Goal: Navigation & Orientation: Find specific page/section

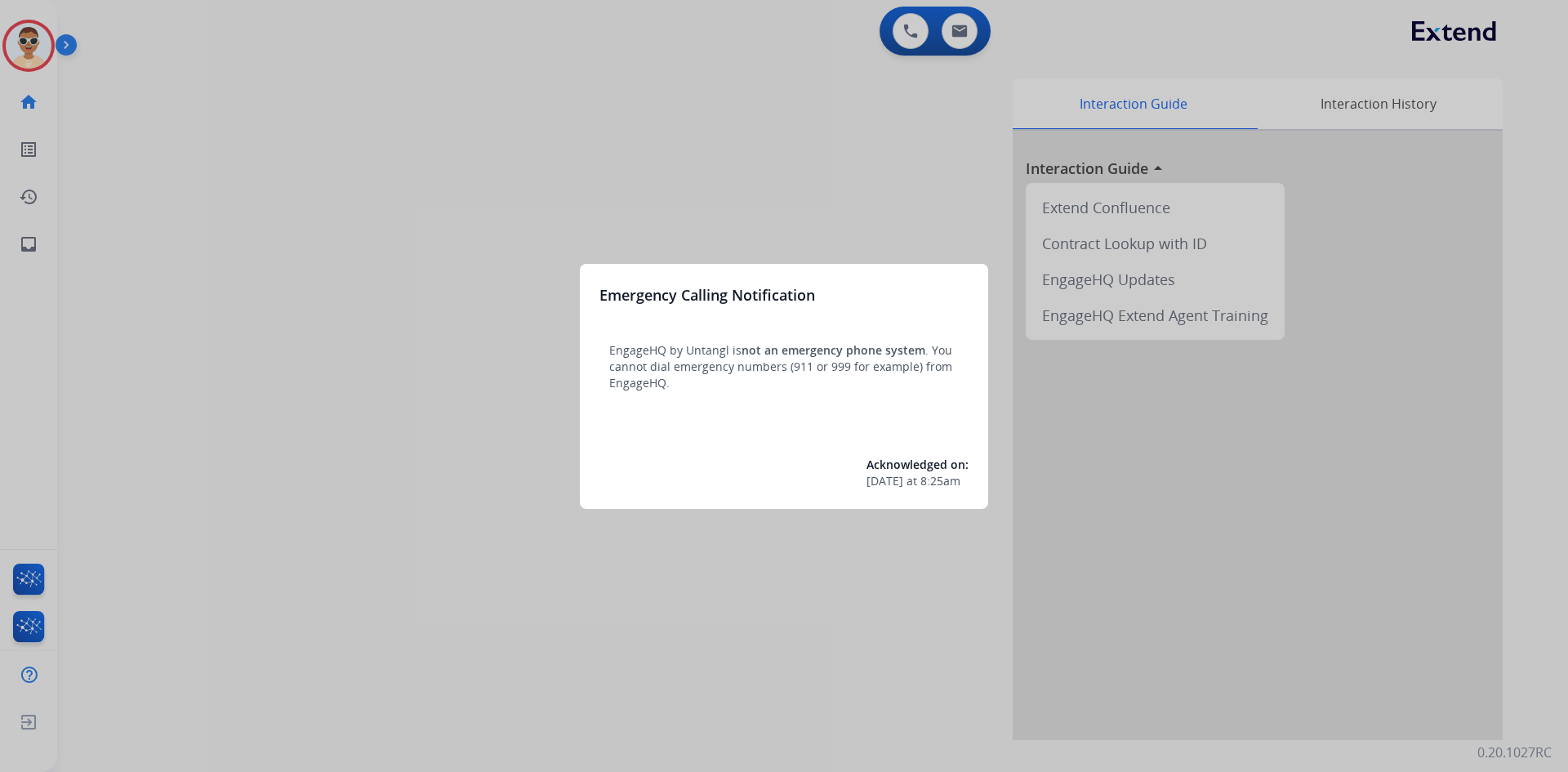
click at [697, 210] on div at bounding box center [784, 386] width 1568 height 772
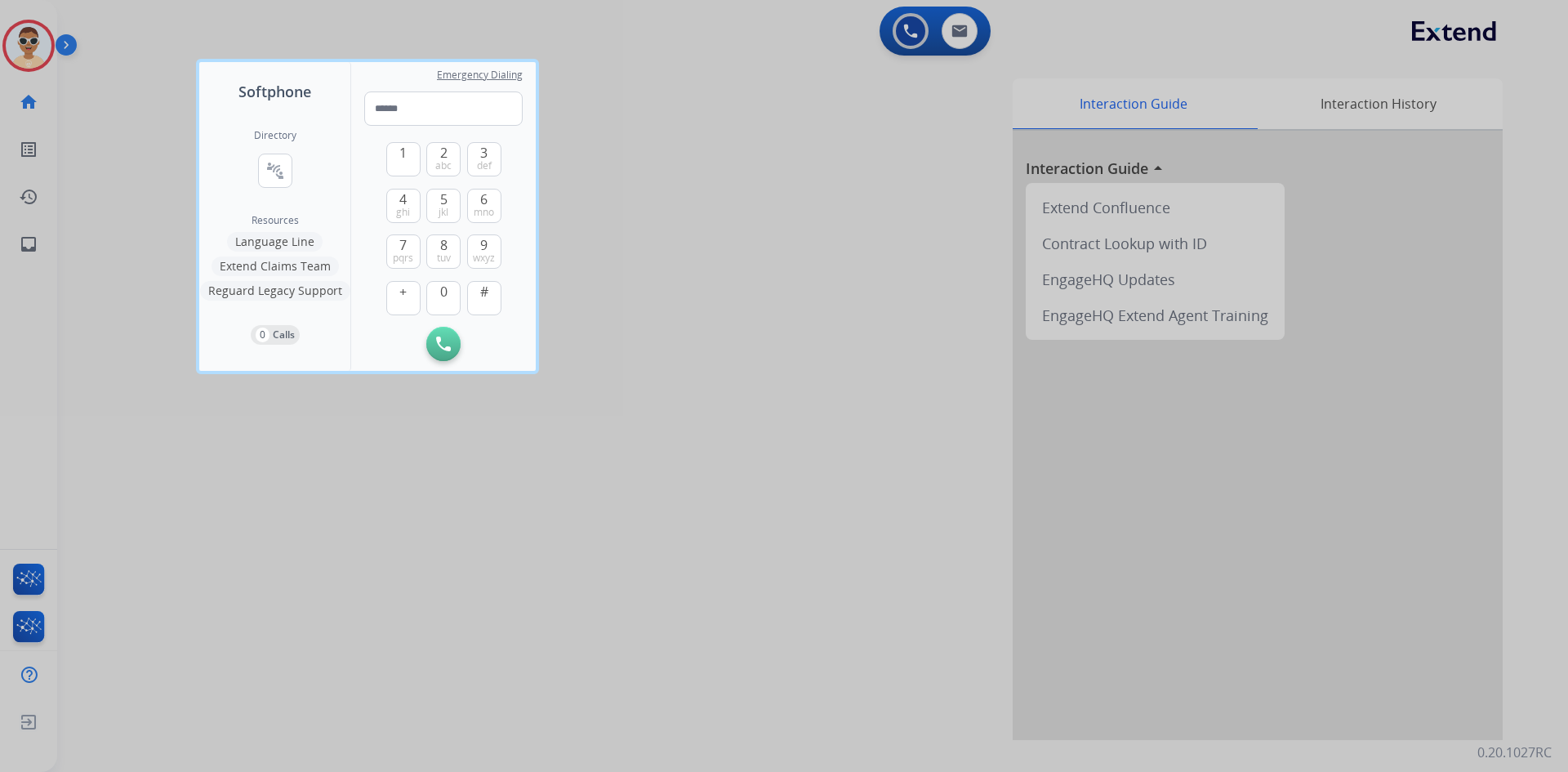
click at [122, 261] on div at bounding box center [784, 386] width 1568 height 772
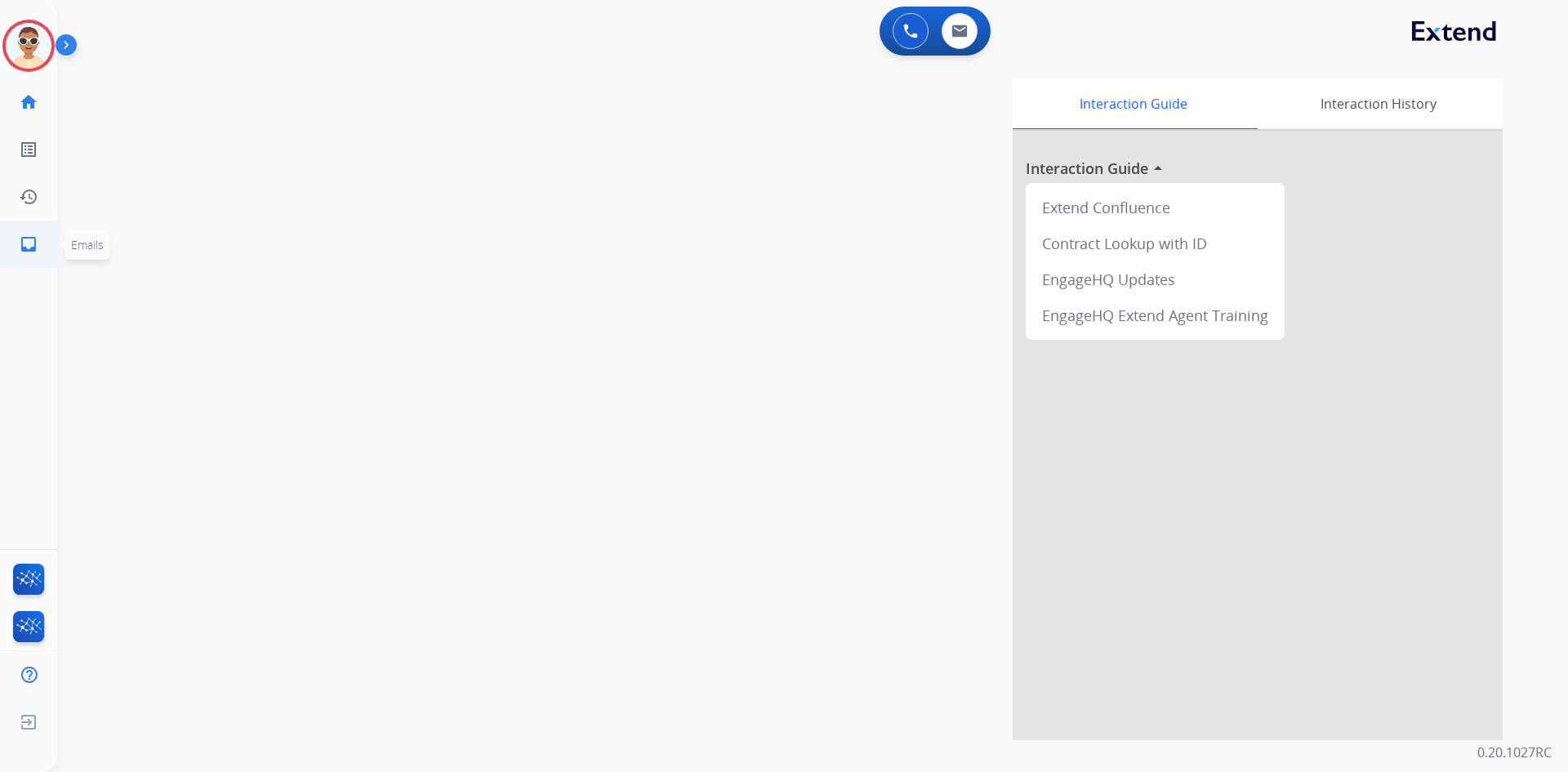
click at [45, 243] on link "inbox Emails" at bounding box center [28, 244] width 45 height 45
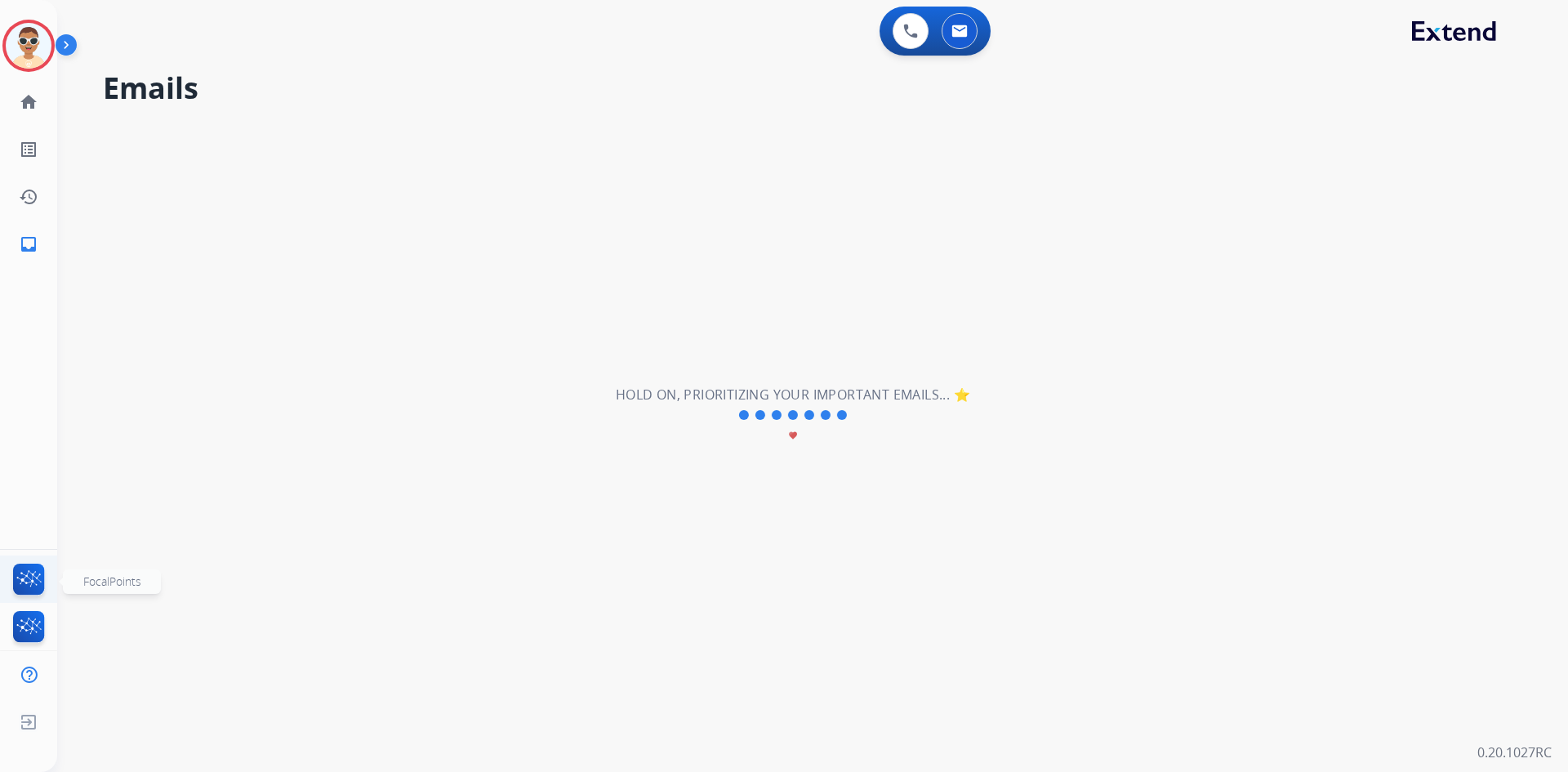
click at [25, 574] on img at bounding box center [28, 583] width 39 height 38
